Goal: Transaction & Acquisition: Purchase product/service

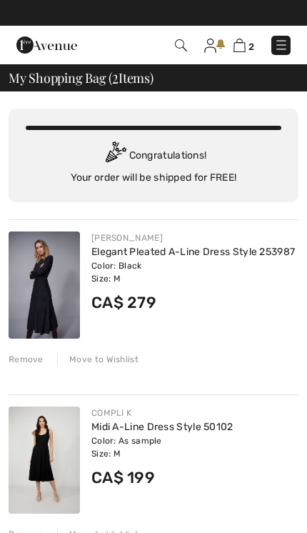
click at [213, 46] on img at bounding box center [210, 46] width 12 height 14
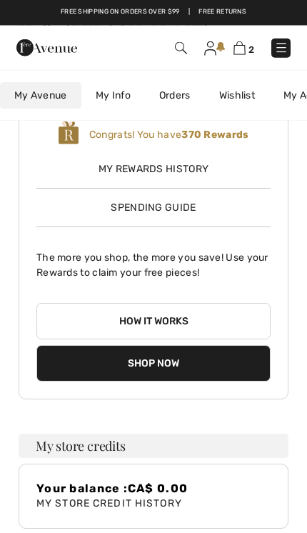
scroll to position [224, 0]
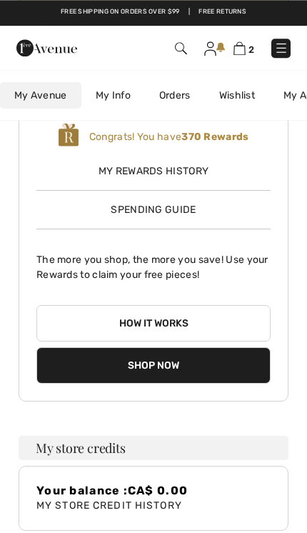
click at [190, 209] on span "Spending Guide" at bounding box center [153, 210] width 85 height 12
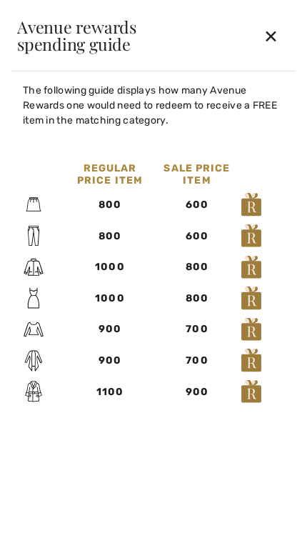
click at [274, 40] on div "✕" at bounding box center [271, 36] width 38 height 30
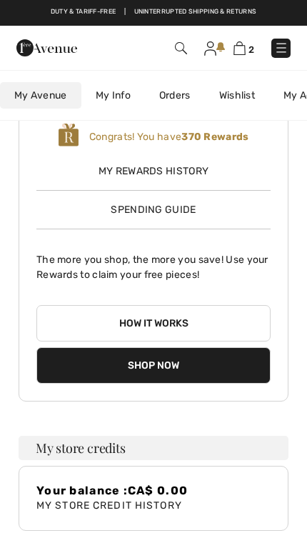
click at [186, 212] on span "Spending Guide" at bounding box center [153, 210] width 85 height 12
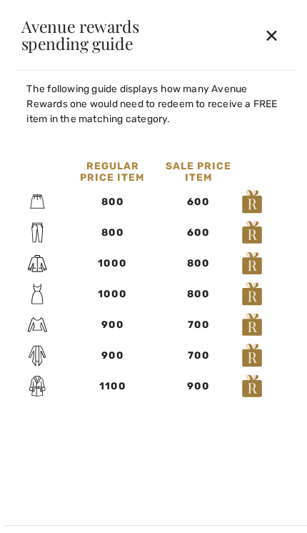
scroll to position [126, 0]
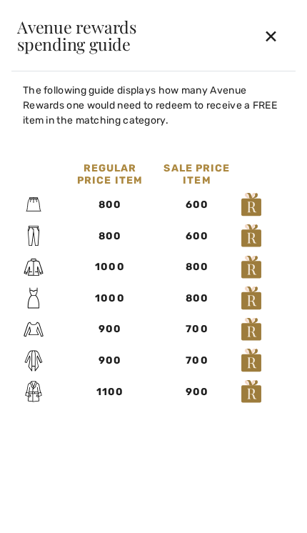
click at [286, 34] on div "✕" at bounding box center [271, 36] width 38 height 30
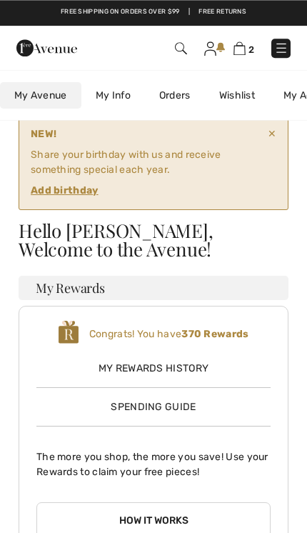
scroll to position [23, 0]
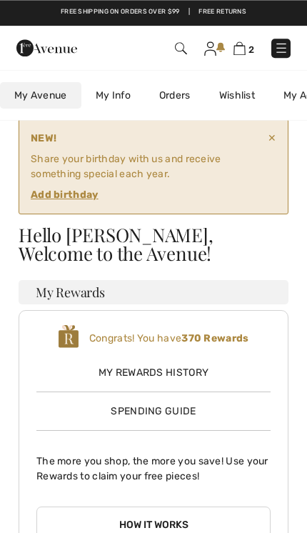
click at [234, 54] on img at bounding box center [240, 48] width 12 height 14
